Goal: Find contact information: Find contact information

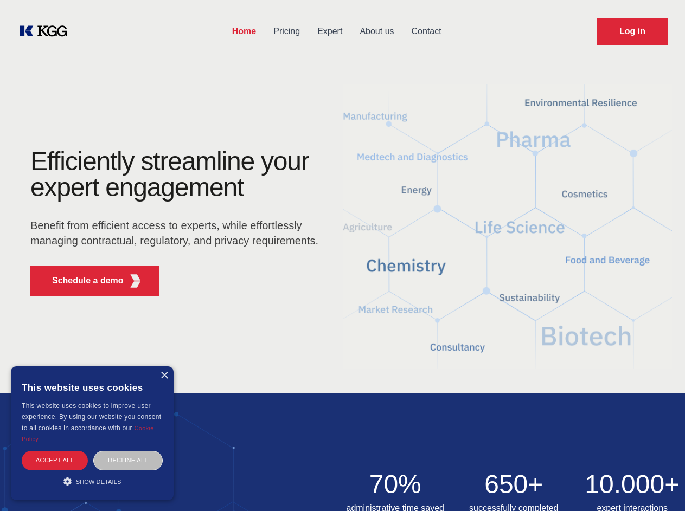
click at [342, 255] on div "Efficiently streamline your expert engagement Benefit from efficient access to …" at bounding box center [178, 227] width 330 height 157
click at [81, 281] on p "Schedule a demo" at bounding box center [88, 280] width 72 height 13
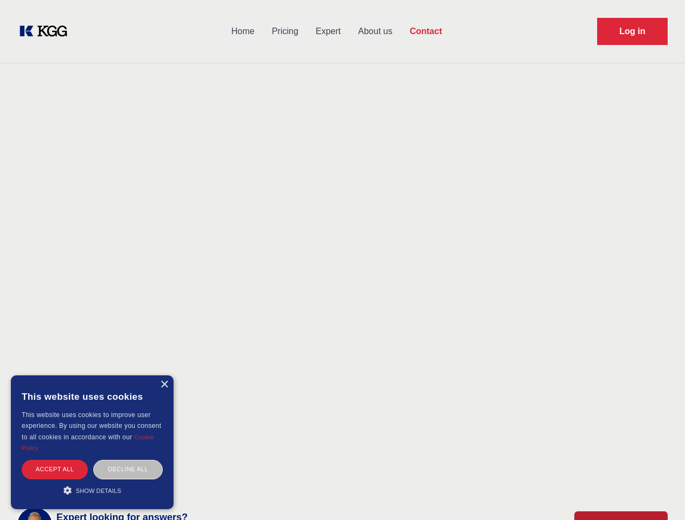
click at [164, 376] on div "× This website uses cookies This website uses cookies to improve user experienc…" at bounding box center [92, 443] width 163 height 134
click at [55, 460] on div "Accept all" at bounding box center [55, 469] width 66 height 19
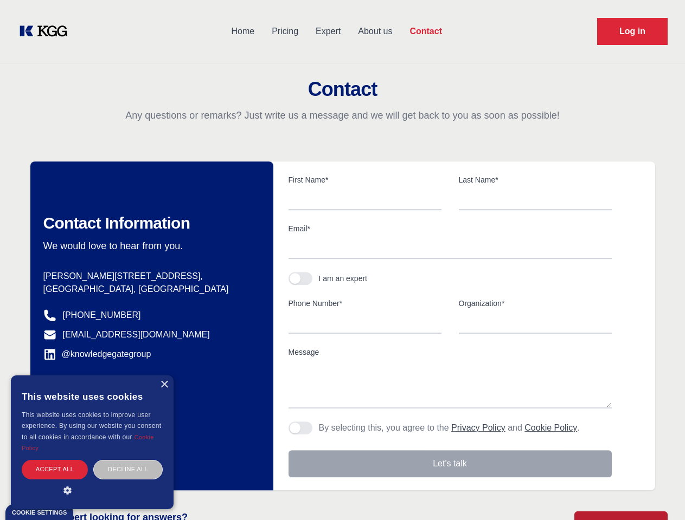
click at [128, 460] on div "Decline all" at bounding box center [127, 469] width 69 height 19
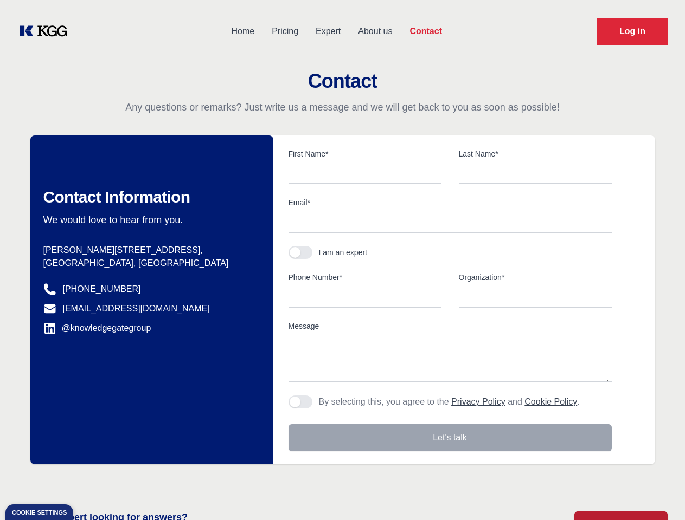
click at [92, 481] on main "Contact Any questions or remarks? Just write us a message and we will get back …" at bounding box center [342, 282] width 685 height 564
